Goal: Check status

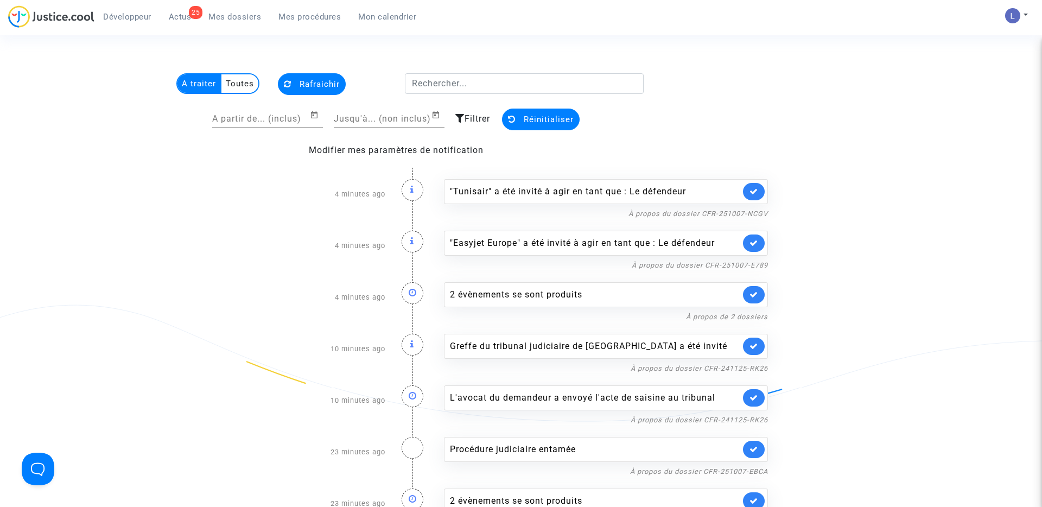
click at [232, 17] on span "Mes dossiers" at bounding box center [234, 17] width 53 height 10
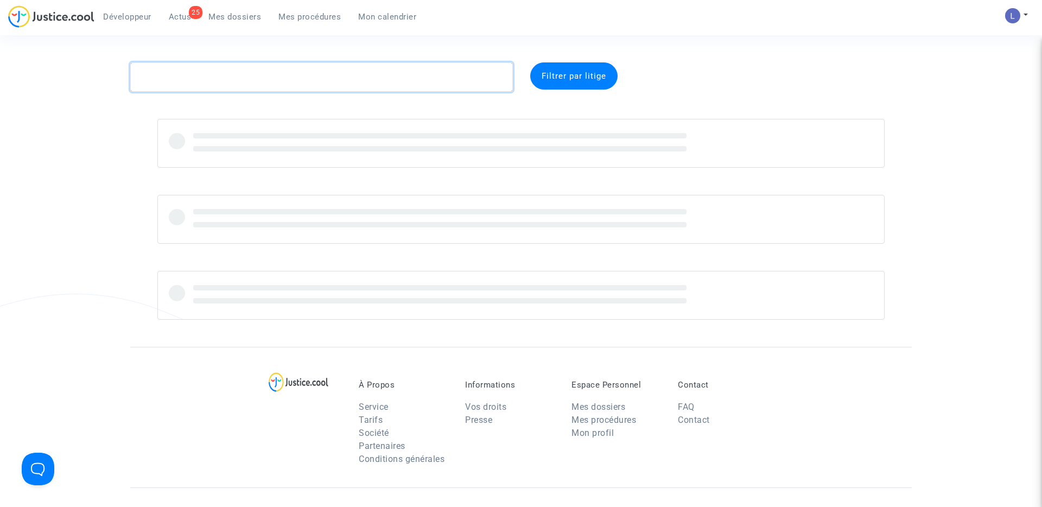
click at [195, 71] on textarea at bounding box center [321, 76] width 383 height 29
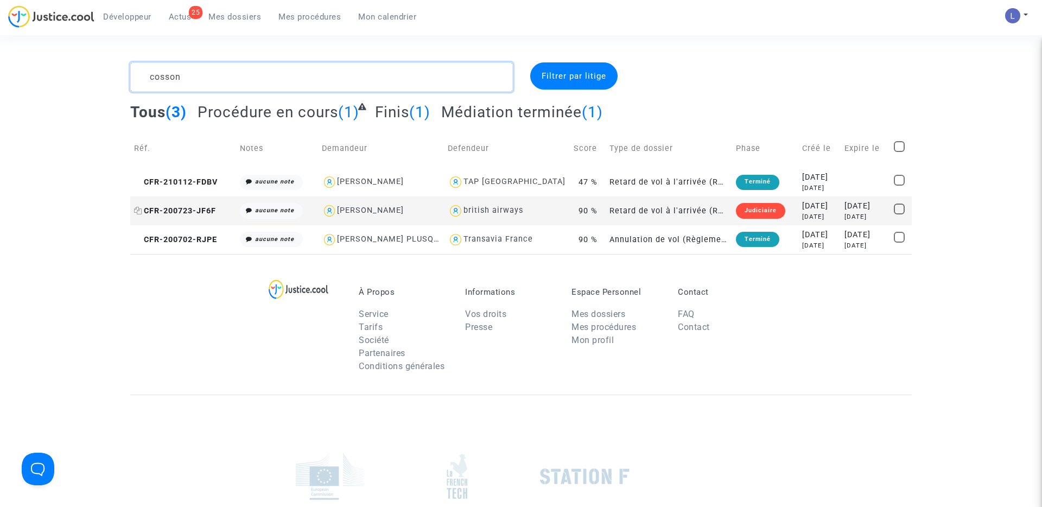
type textarea "cosson"
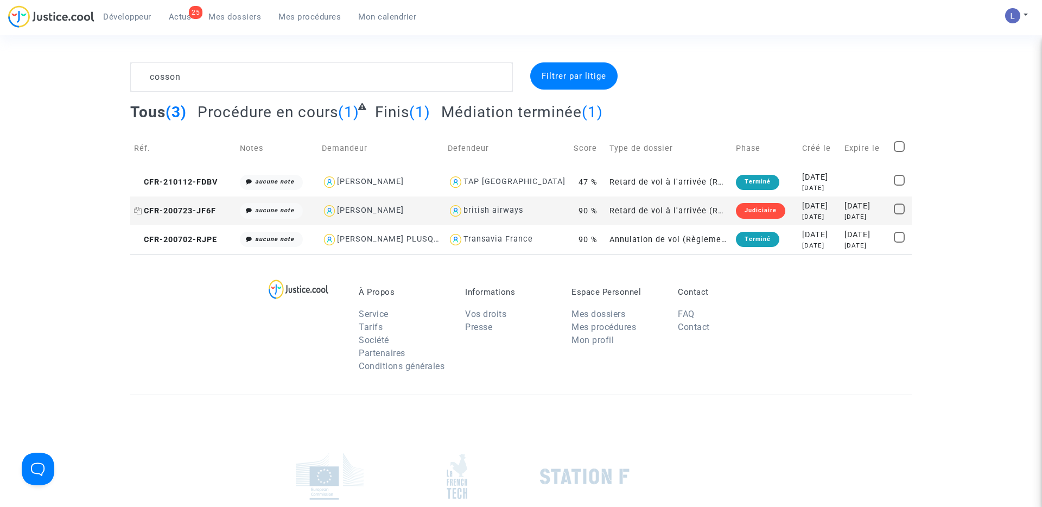
click at [161, 215] on span "CFR-200723-JF6F" at bounding box center [175, 210] width 82 height 9
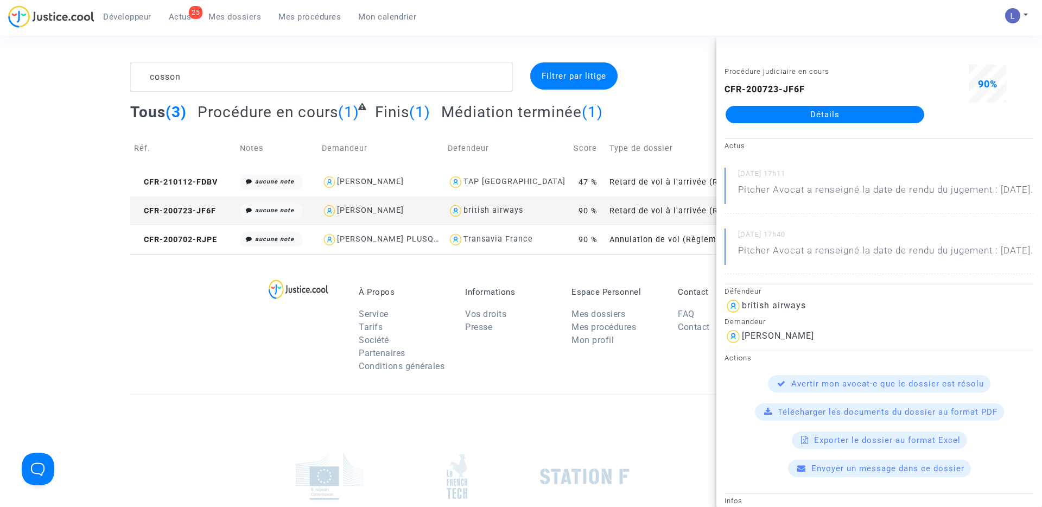
click at [838, 110] on link "Détails" at bounding box center [824, 114] width 199 height 17
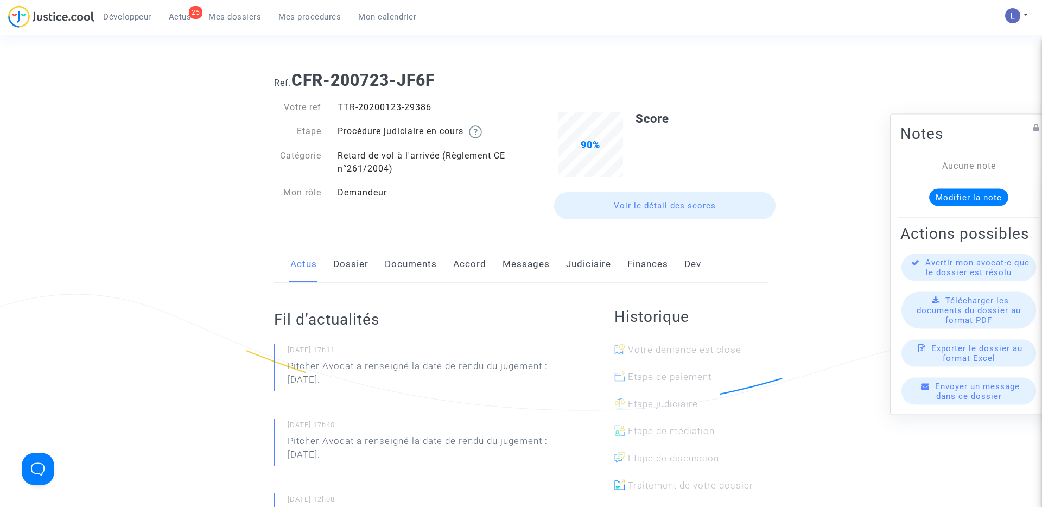
click at [584, 266] on link "Judiciaire" at bounding box center [588, 264] width 45 height 36
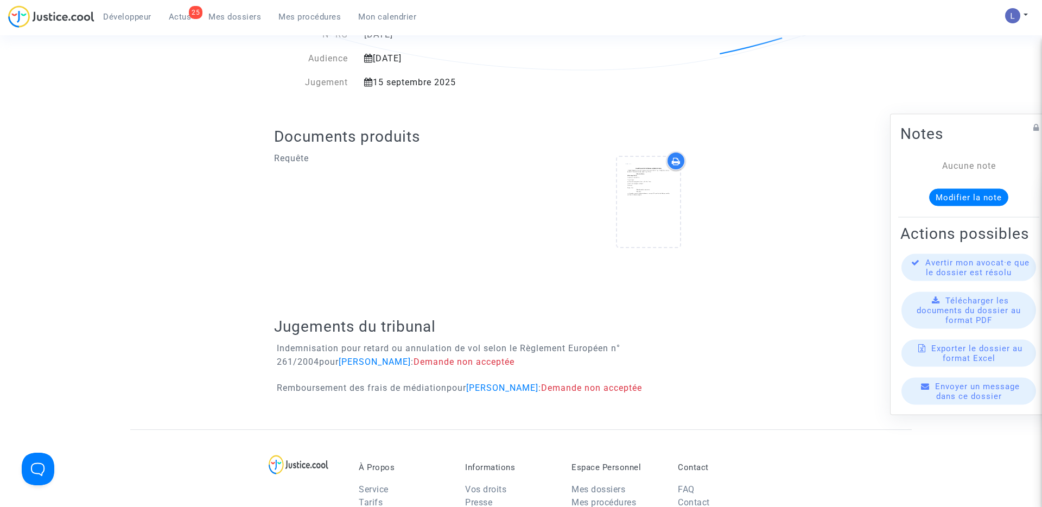
scroll to position [416, 0]
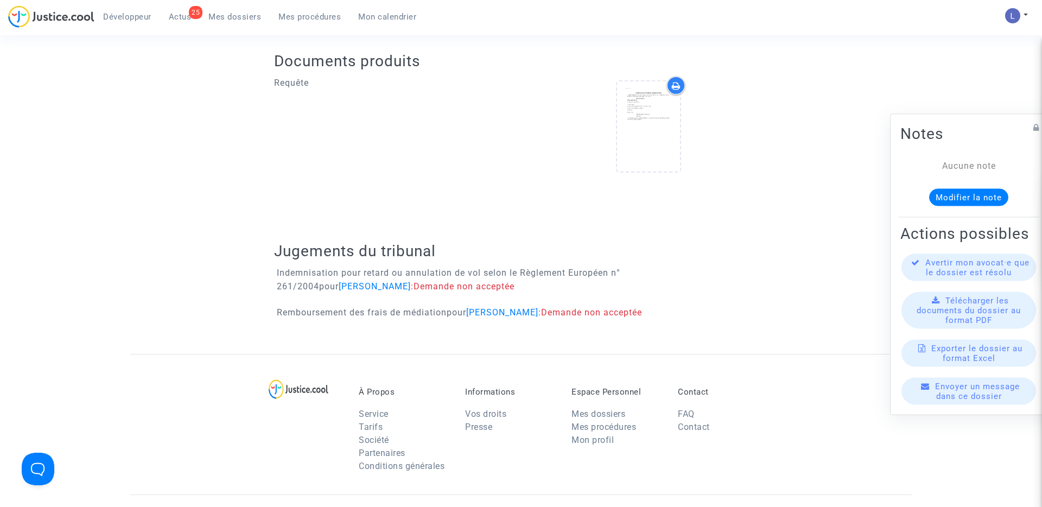
click at [176, 14] on span "Actus" at bounding box center [180, 17] width 23 height 10
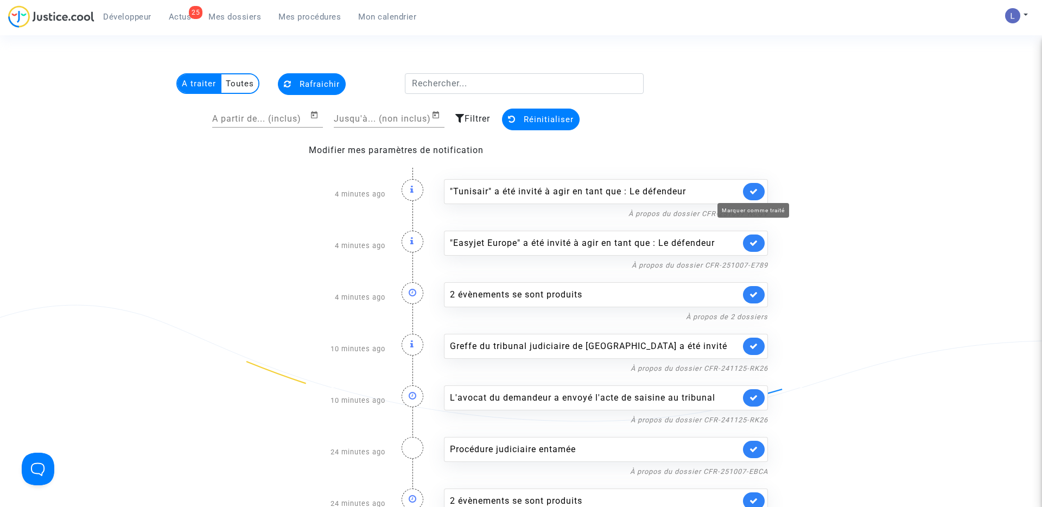
click at [753, 191] on icon at bounding box center [753, 191] width 9 height 8
click at [753, 239] on icon at bounding box center [753, 243] width 9 height 8
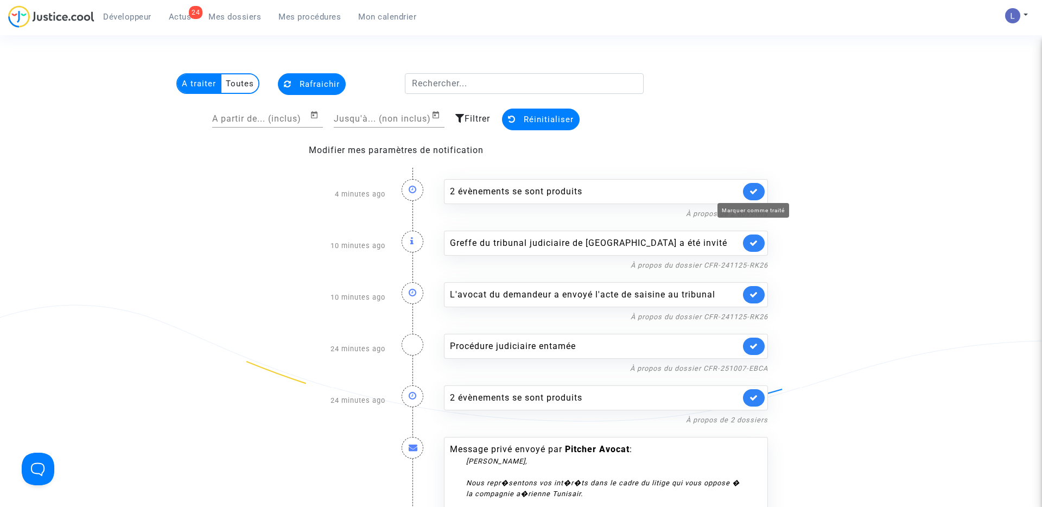
click at [753, 191] on icon at bounding box center [753, 191] width 9 height 8
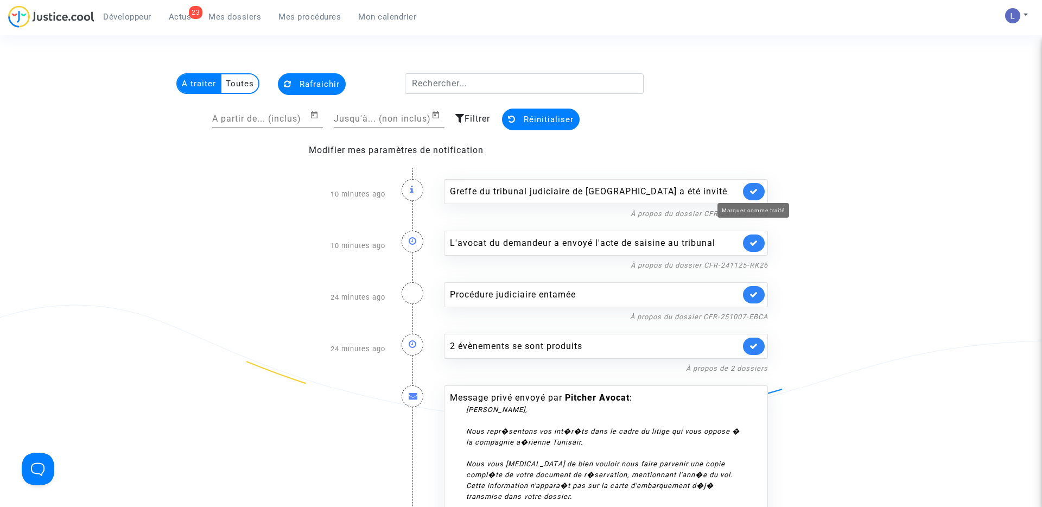
click at [753, 191] on icon at bounding box center [753, 191] width 9 height 8
click at [753, 239] on icon at bounding box center [753, 243] width 9 height 8
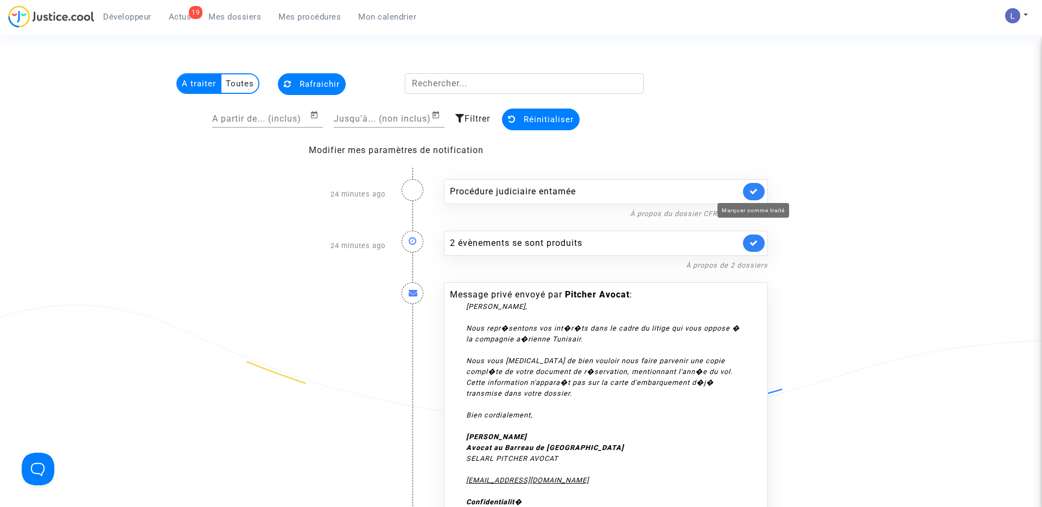
click at [753, 191] on icon at bounding box center [753, 191] width 9 height 8
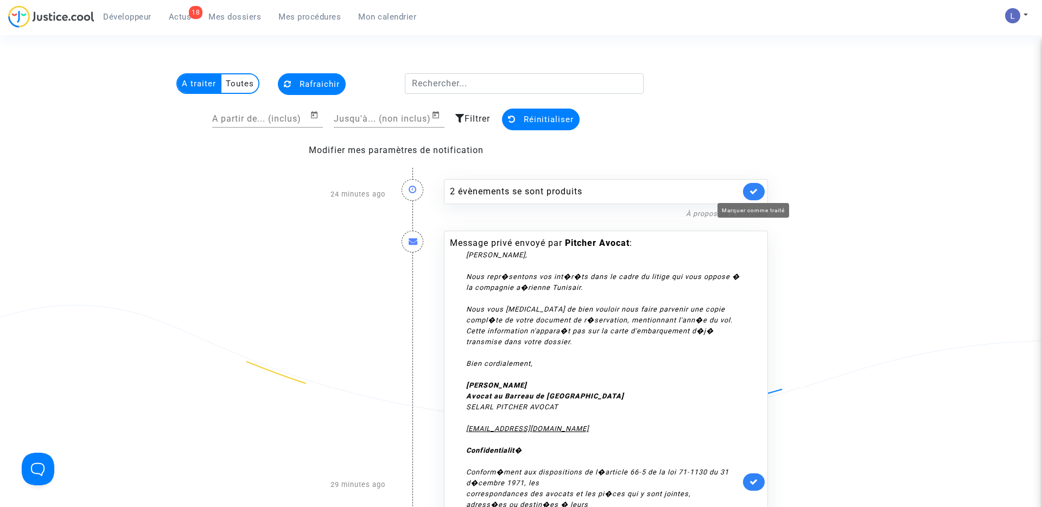
click at [753, 191] on icon at bounding box center [753, 191] width 9 height 8
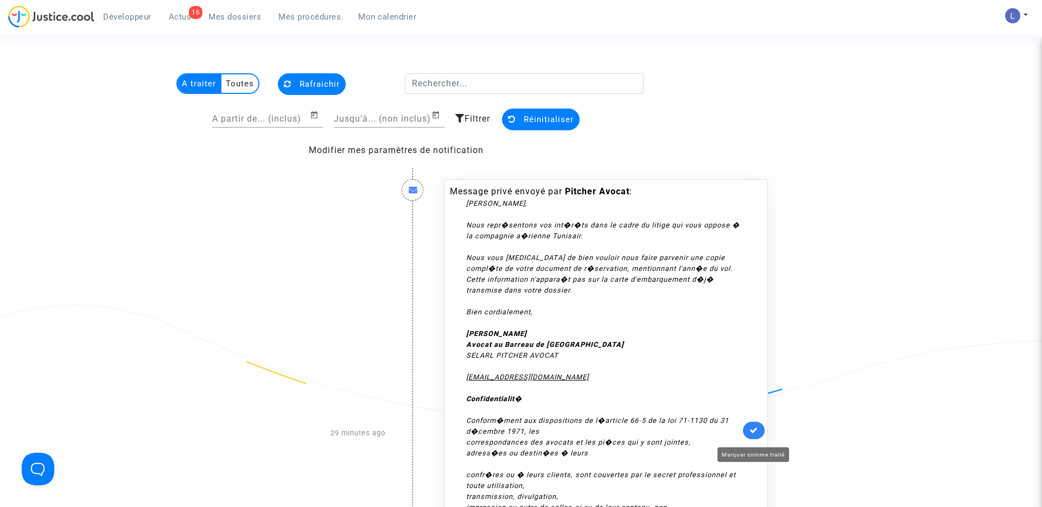
click at [758, 432] on icon at bounding box center [753, 430] width 9 height 8
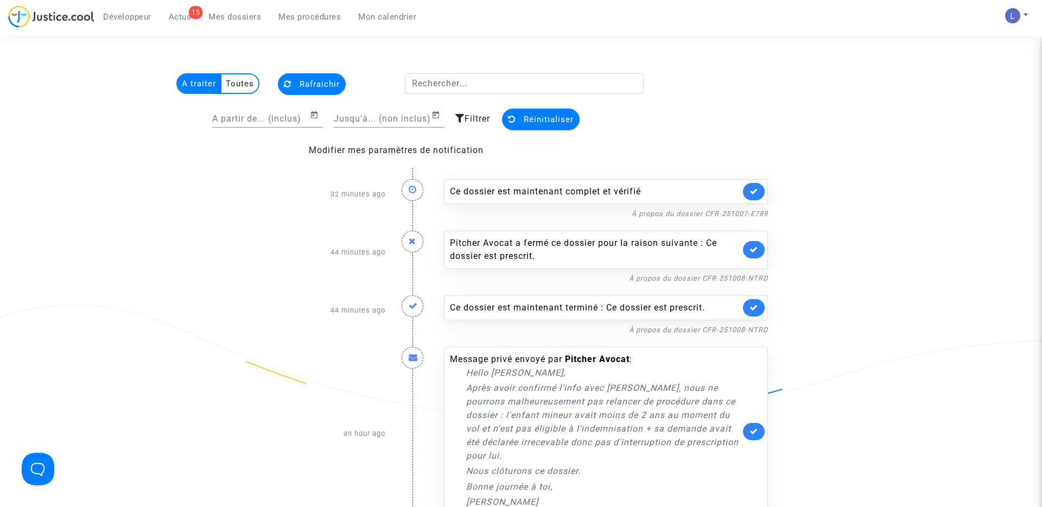
click at [759, 188] on link at bounding box center [754, 191] width 22 height 17
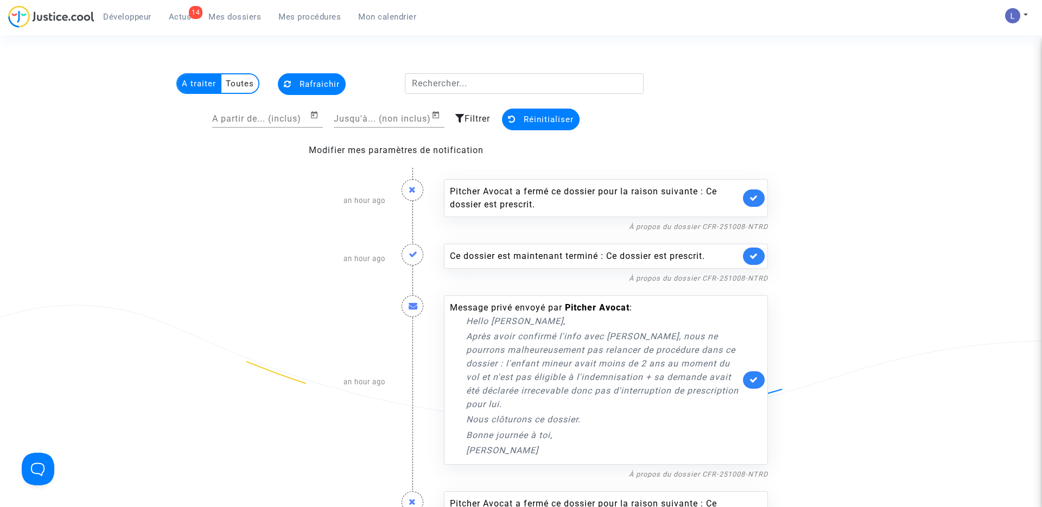
click at [759, 195] on link at bounding box center [754, 197] width 22 height 17
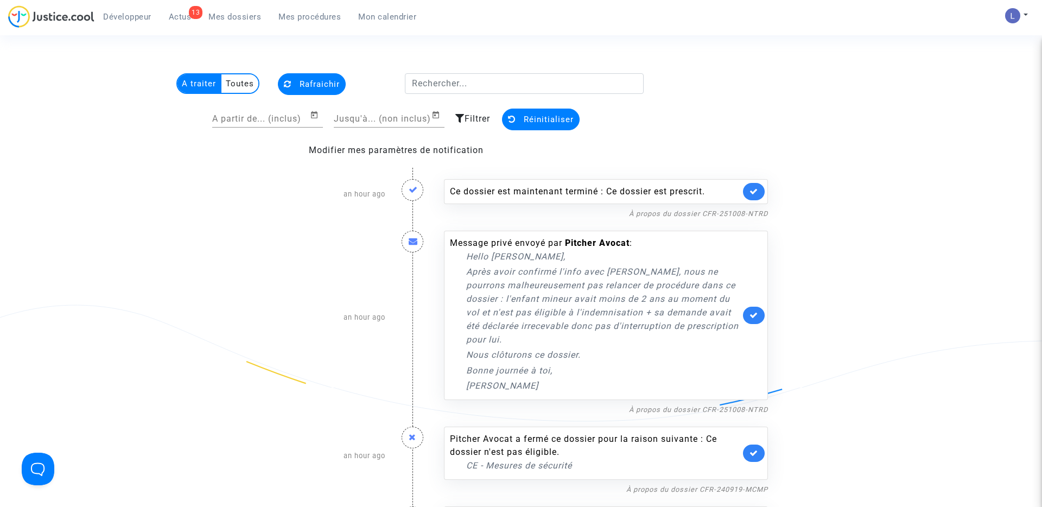
click at [759, 195] on link at bounding box center [754, 191] width 22 height 17
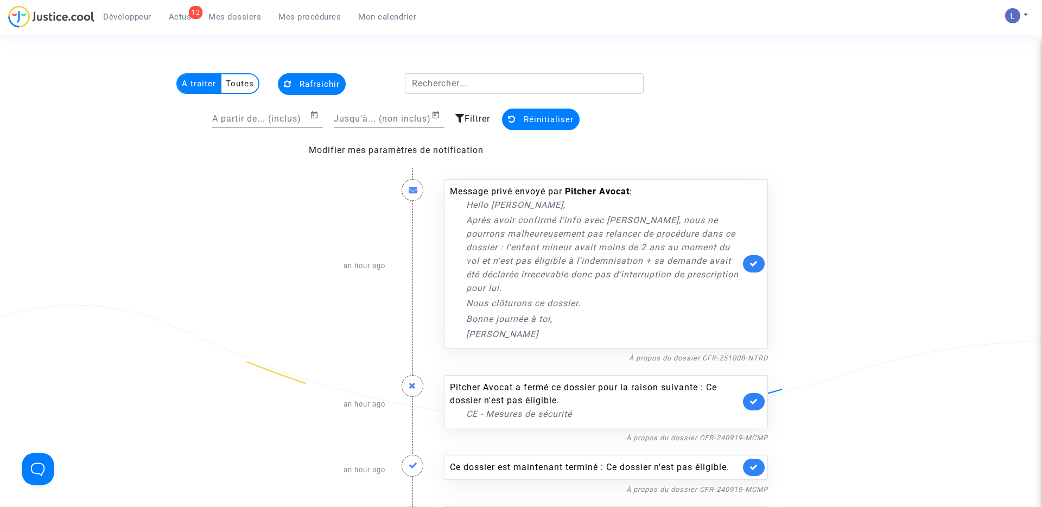
click at [757, 259] on icon at bounding box center [753, 263] width 9 height 8
